Goal: Task Accomplishment & Management: Use online tool/utility

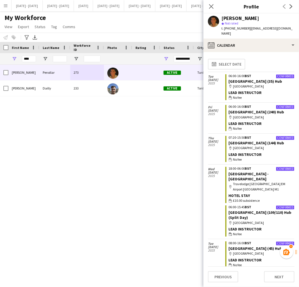
scroll to position [1845, 0]
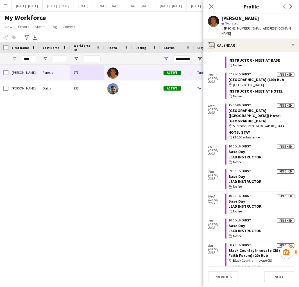
click at [5, 7] on app-icon "Menu" at bounding box center [5, 5] width 5 height 5
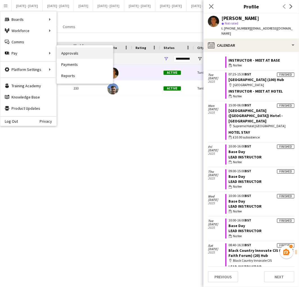
click at [69, 53] on link "Approvals" at bounding box center [85, 53] width 56 height 11
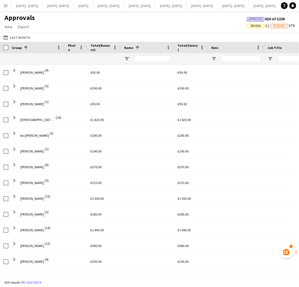
click at [3, 6] on app-icon "Menu" at bounding box center [5, 5] width 5 height 5
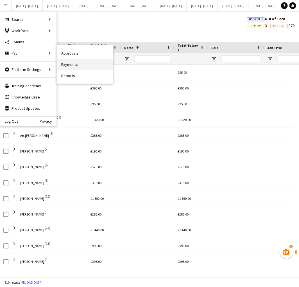
click at [72, 65] on link "Payments" at bounding box center [85, 64] width 56 height 11
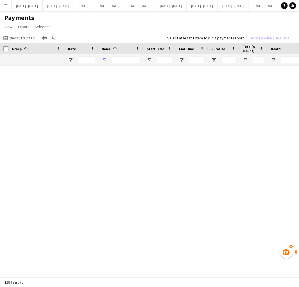
type input "******"
drag, startPoint x: 133, startPoint y: 59, endPoint x: 89, endPoint y: 59, distance: 43.9
click at [89, 59] on div "******" at bounding box center [241, 59] width 482 height 11
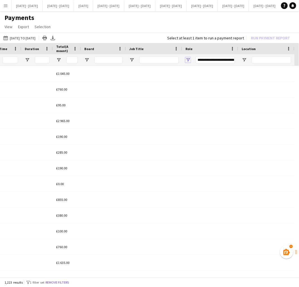
click at [187, 60] on span "Open Filter Menu" at bounding box center [188, 59] width 5 height 5
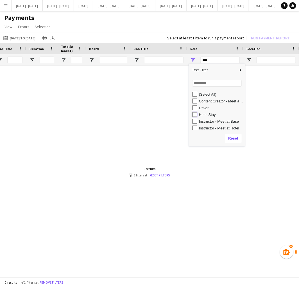
type input "**********"
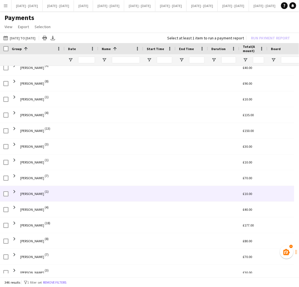
scroll to position [71, 0]
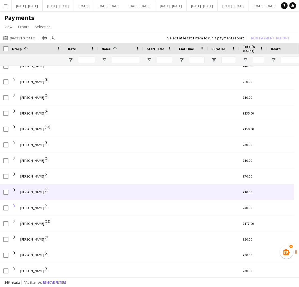
click at [14, 206] on span at bounding box center [14, 205] width 5 height 5
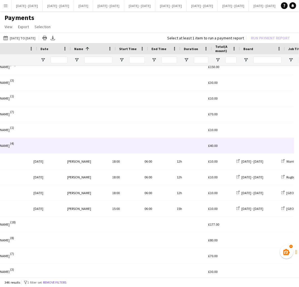
scroll to position [0, 36]
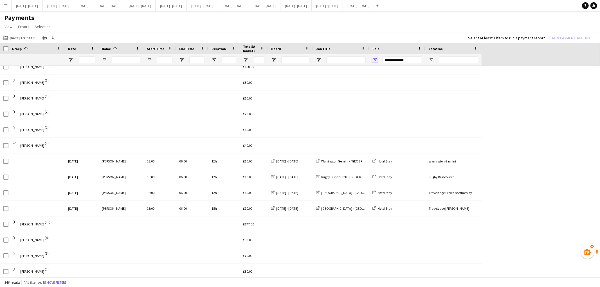
click at [299, 60] on span "Open Filter Menu" at bounding box center [374, 59] width 5 height 5
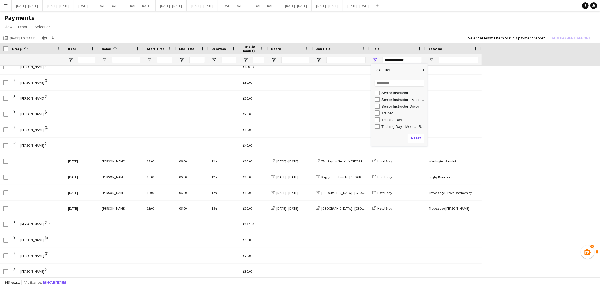
click at [299, 46] on div "Role" at bounding box center [393, 48] width 43 height 8
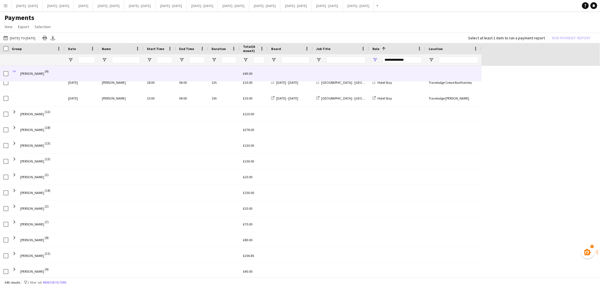
click at [16, 71] on span at bounding box center [14, 71] width 5 height 5
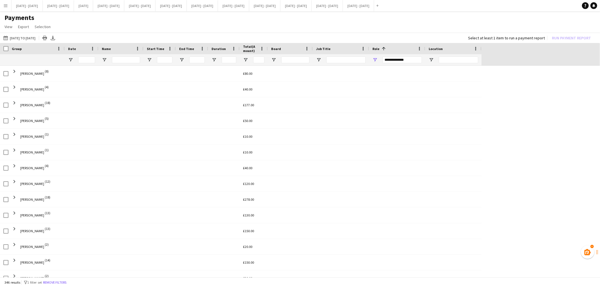
click at [186, 208] on div at bounding box center [192, 215] width 32 height 15
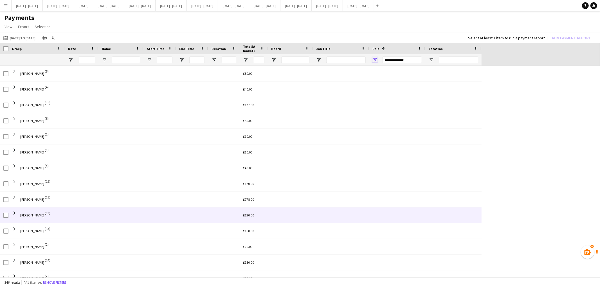
click at [299, 60] on span "Open Filter Menu" at bounding box center [374, 59] width 5 height 5
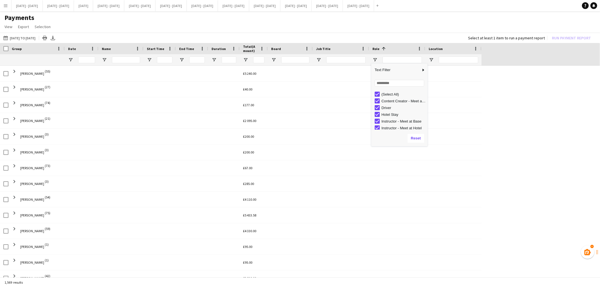
click at [299, 93] on div "(Select All)" at bounding box center [399, 94] width 56 height 7
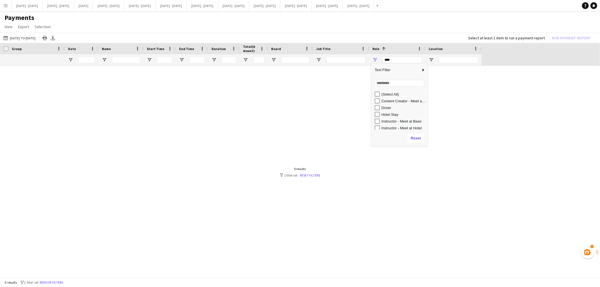
type input "**********"
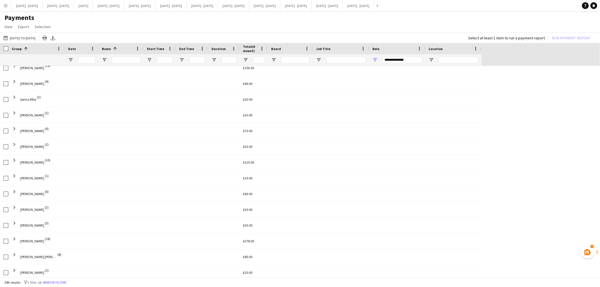
scroll to position [326, 0]
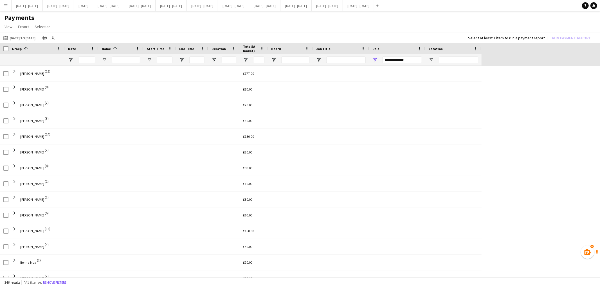
click at [16, 75] on span at bounding box center [14, 71] width 5 height 11
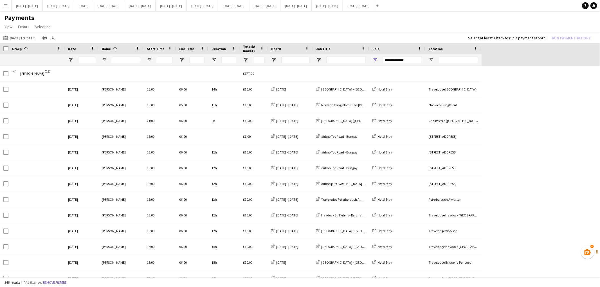
scroll to position [240, 0]
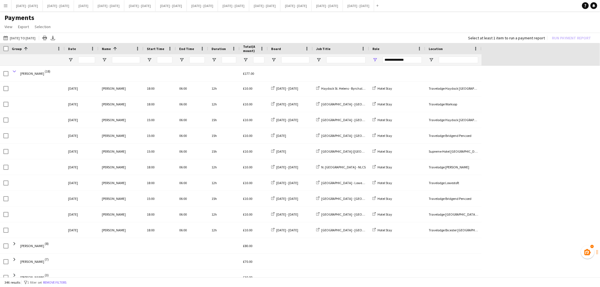
click at [16, 72] on span at bounding box center [14, 71] width 5 height 5
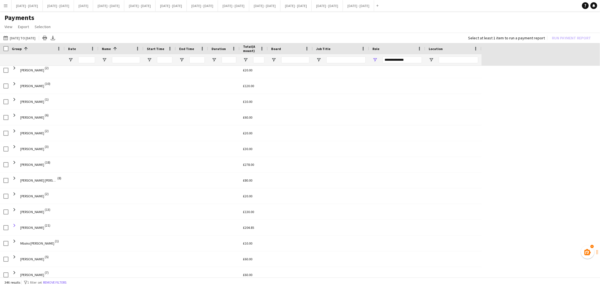
click at [14, 226] on span at bounding box center [14, 225] width 5 height 5
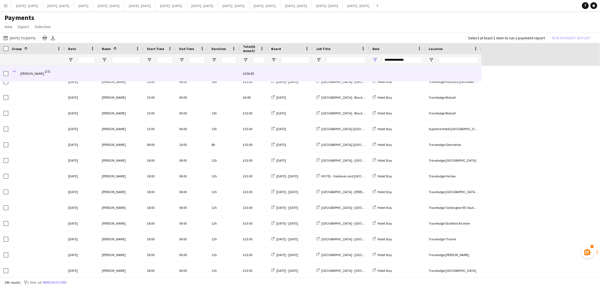
click at [15, 71] on span at bounding box center [14, 71] width 5 height 5
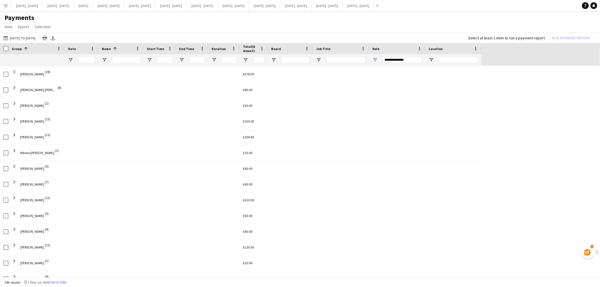
click at [23, 143] on span "[PERSON_NAME]" at bounding box center [32, 137] width 24 height 16
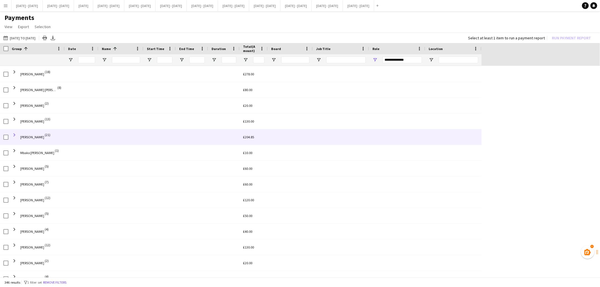
click at [14, 134] on span at bounding box center [14, 134] width 5 height 5
